Goal: Use online tool/utility

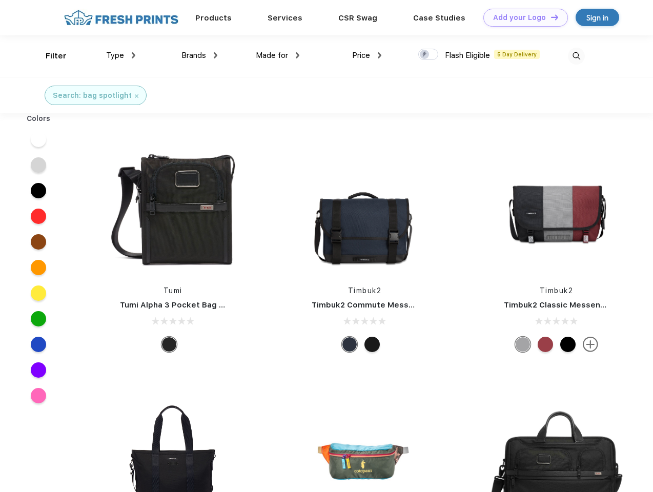
scroll to position [1, 0]
click at [522, 17] on link "Add your Logo Design Tool" at bounding box center [526, 18] width 85 height 18
click at [0, 0] on div "Design Tool" at bounding box center [0, 0] width 0 height 0
click at [550, 17] on link "Add your Logo Design Tool" at bounding box center [526, 18] width 85 height 18
click at [49, 56] on div "Filter" at bounding box center [56, 56] width 21 height 12
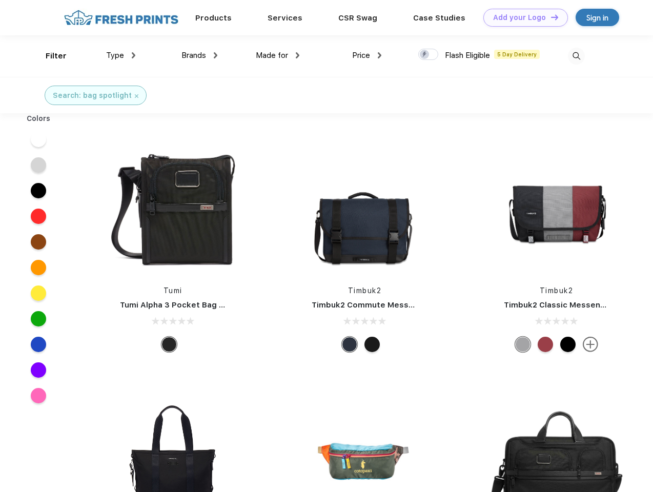
click at [121, 55] on span "Type" at bounding box center [115, 55] width 18 height 9
click at [199, 55] on span "Brands" at bounding box center [194, 55] width 25 height 9
click at [278, 55] on span "Made for" at bounding box center [272, 55] width 32 height 9
click at [367, 55] on span "Price" at bounding box center [361, 55] width 18 height 9
click at [429, 55] on div at bounding box center [428, 54] width 20 height 11
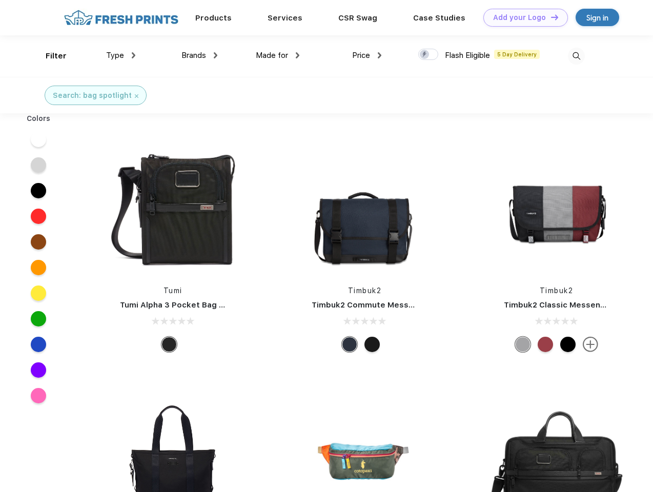
click at [425, 55] on input "checkbox" at bounding box center [421, 51] width 7 height 7
click at [576, 56] on img at bounding box center [576, 56] width 17 height 17
